Goal: Task Accomplishment & Management: Manage account settings

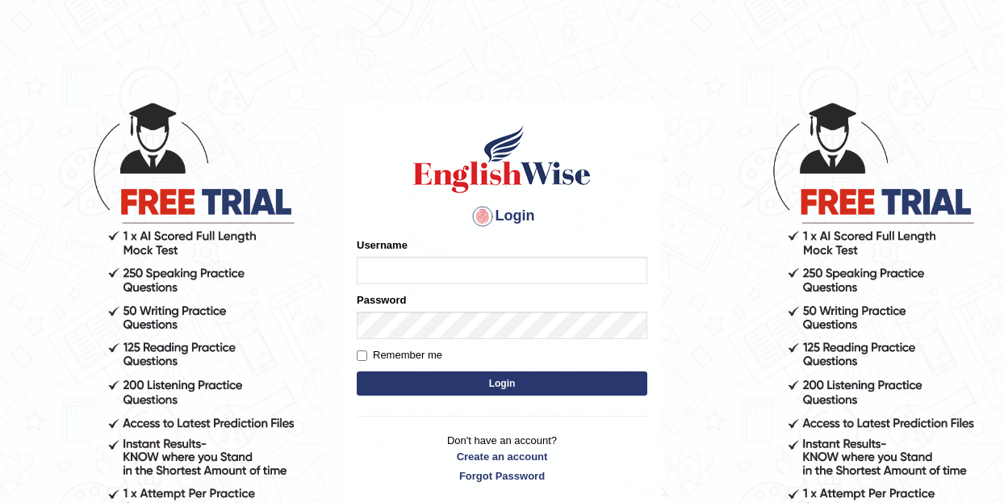
type input "Buene"
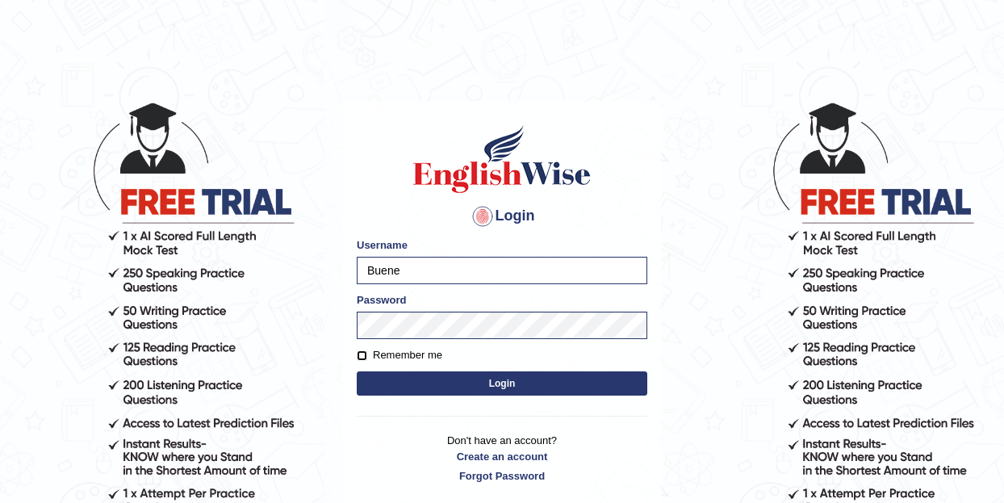
click at [366, 357] on input "Remember me" at bounding box center [362, 355] width 10 height 10
checkbox input "true"
click at [508, 389] on button "Login" at bounding box center [502, 383] width 291 height 24
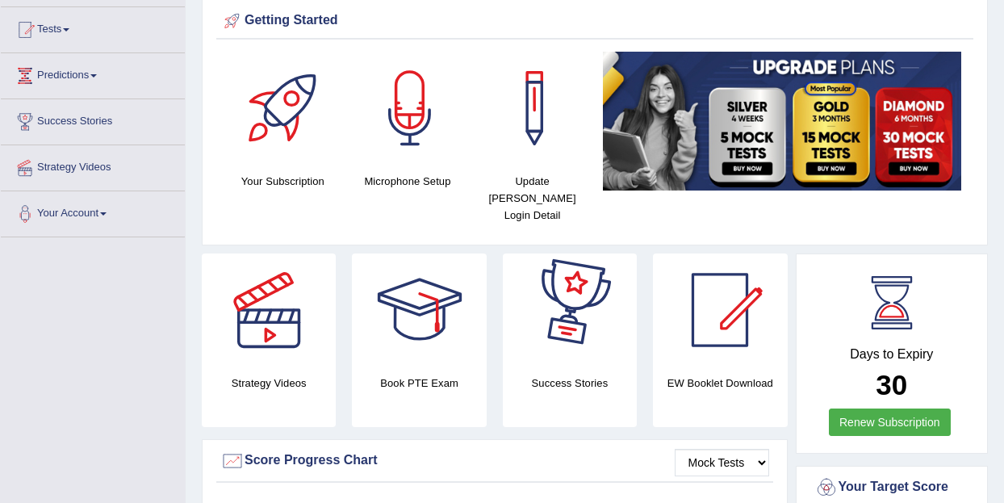
scroll to position [167, 0]
